Goal: Unclear

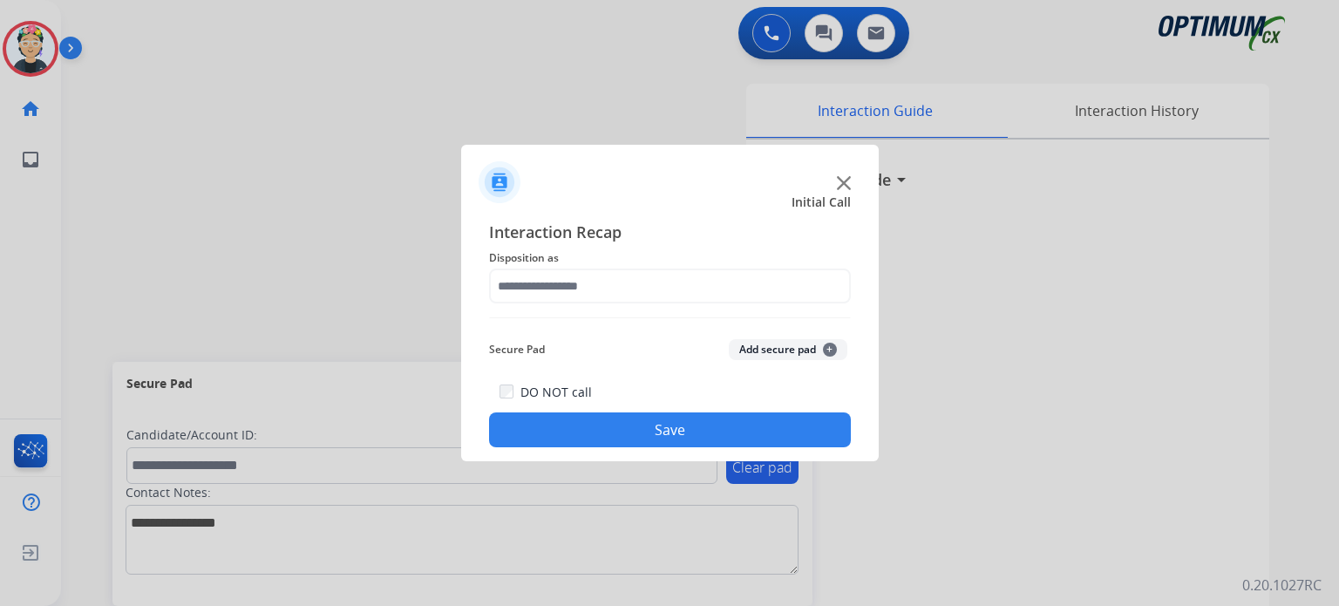
click at [848, 180] on img at bounding box center [844, 183] width 14 height 14
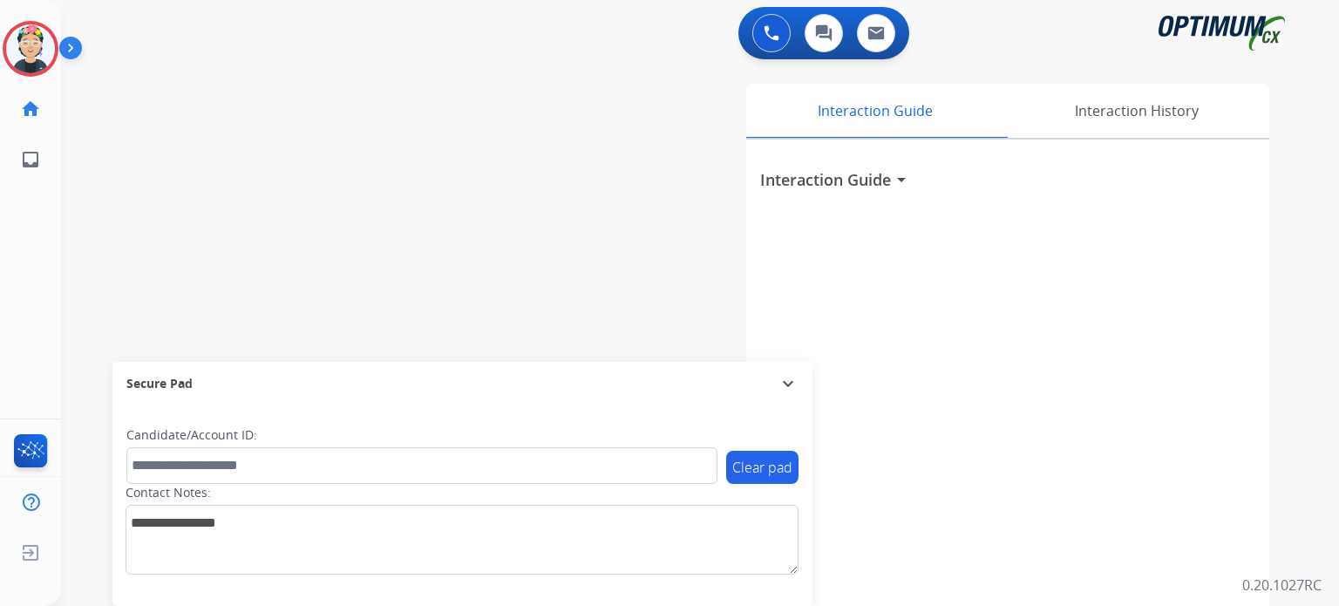
click at [848, 180] on h3 "Interaction Guide" at bounding box center [825, 179] width 131 height 24
